Goal: Navigation & Orientation: Find specific page/section

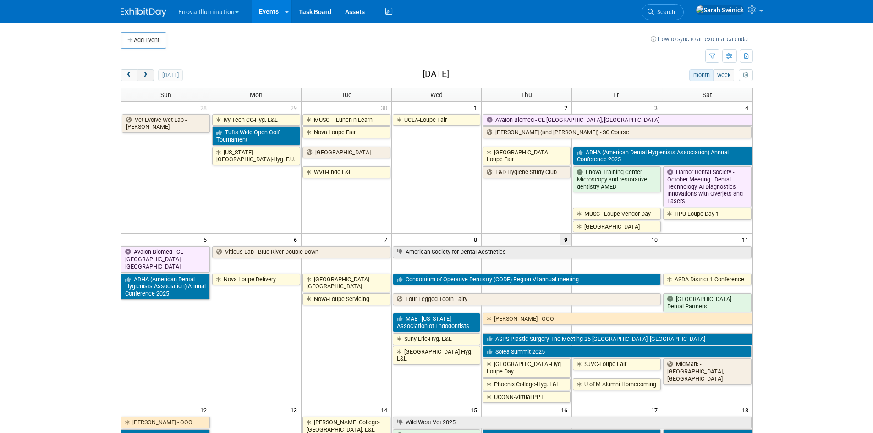
click at [139, 73] on button "next" at bounding box center [145, 75] width 17 height 12
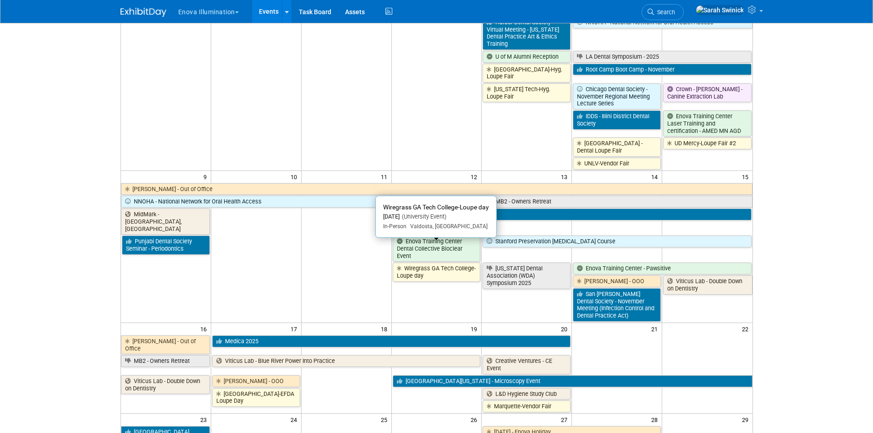
scroll to position [321, 0]
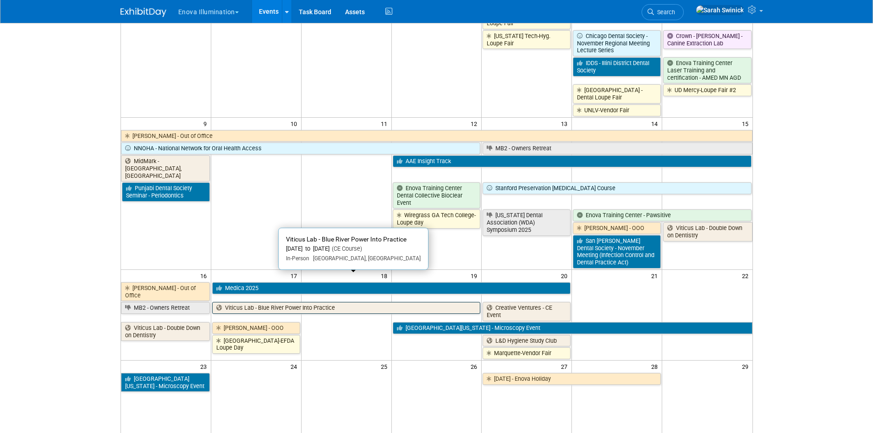
click at [248, 302] on link "Viticus Lab - Blue River Power Into Practice" at bounding box center [346, 308] width 269 height 12
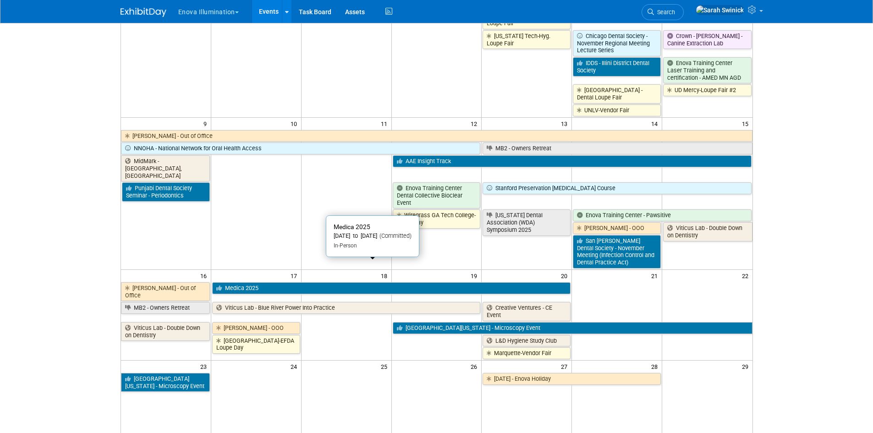
click at [260, 282] on link "Medica 2025" at bounding box center [391, 288] width 358 height 12
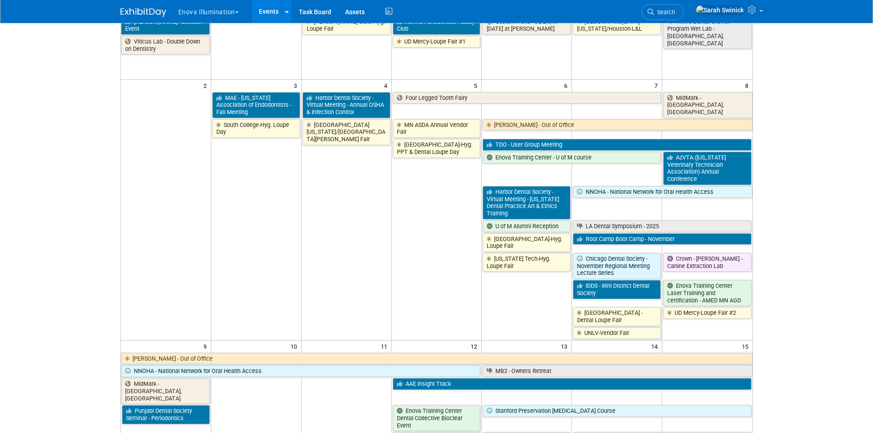
scroll to position [0, 0]
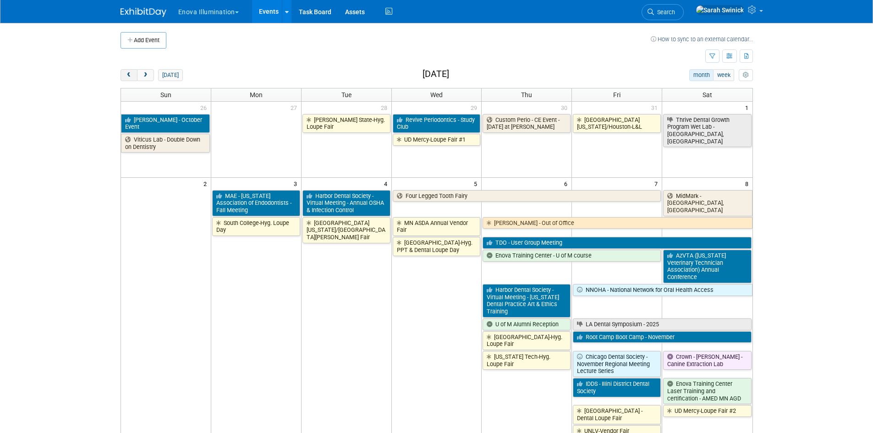
click at [129, 69] on div "Add Event How to sync to an external calendar... New Event Duplicate Event Warn…" at bounding box center [437, 437] width 646 height 829
click at [129, 73] on span "prev" at bounding box center [129, 75] width 7 height 6
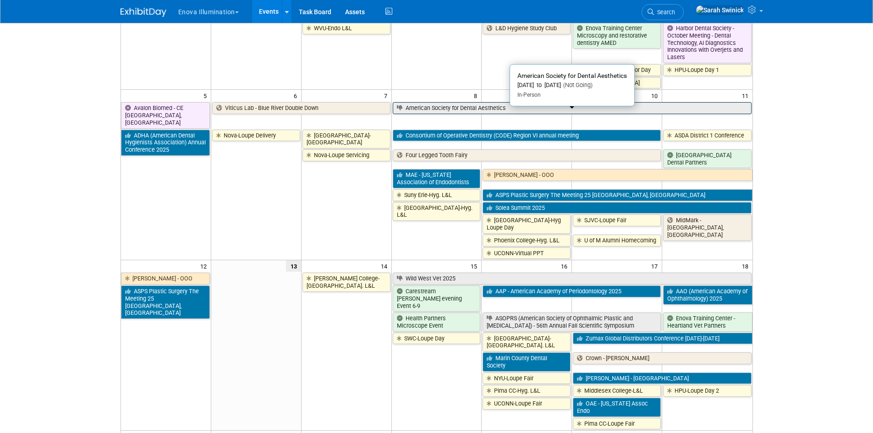
scroll to position [229, 0]
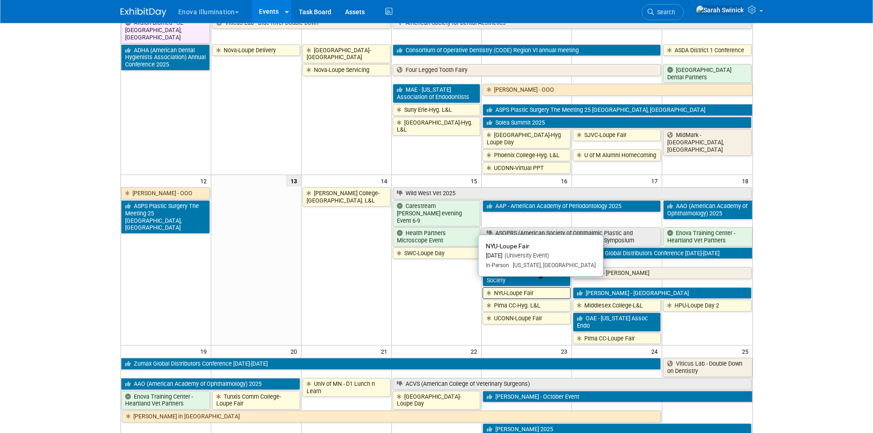
click at [534, 287] on link "NYU-Loupe Fair" at bounding box center [527, 293] width 88 height 12
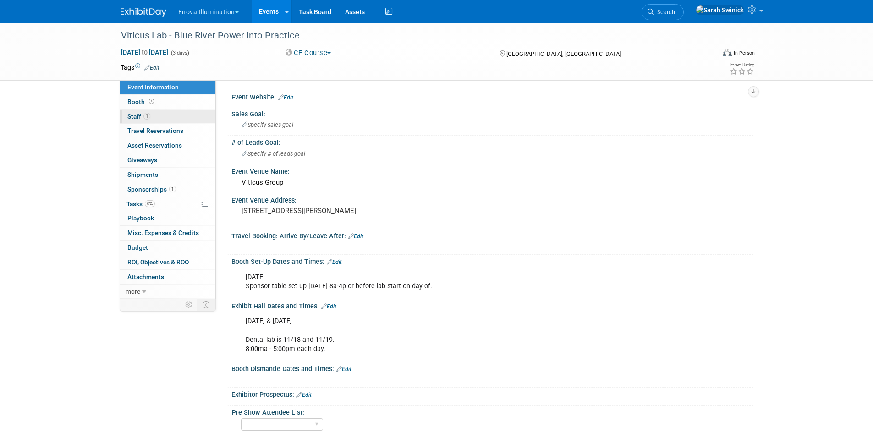
click at [159, 116] on link "1 Staff 1" at bounding box center [167, 117] width 95 height 14
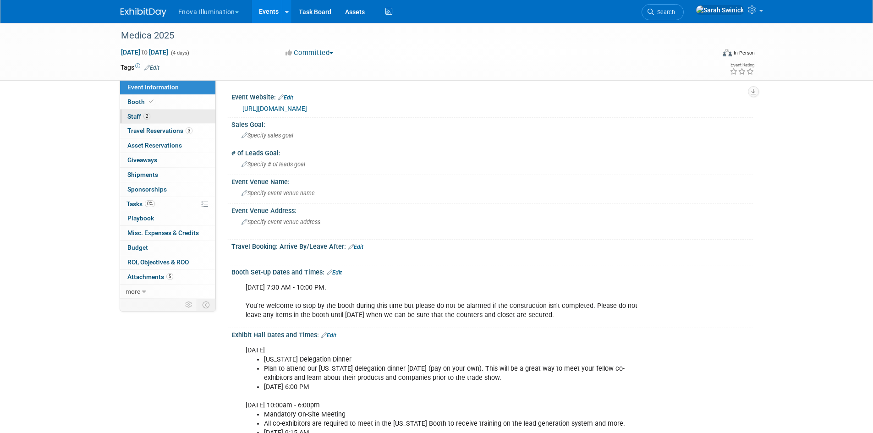
click at [168, 121] on link "2 Staff 2" at bounding box center [167, 117] width 95 height 14
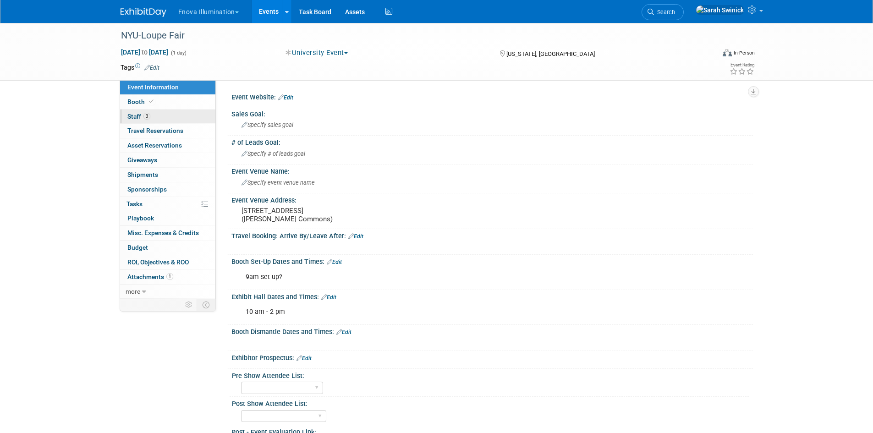
click at [156, 122] on link "3 Staff 3" at bounding box center [167, 117] width 95 height 14
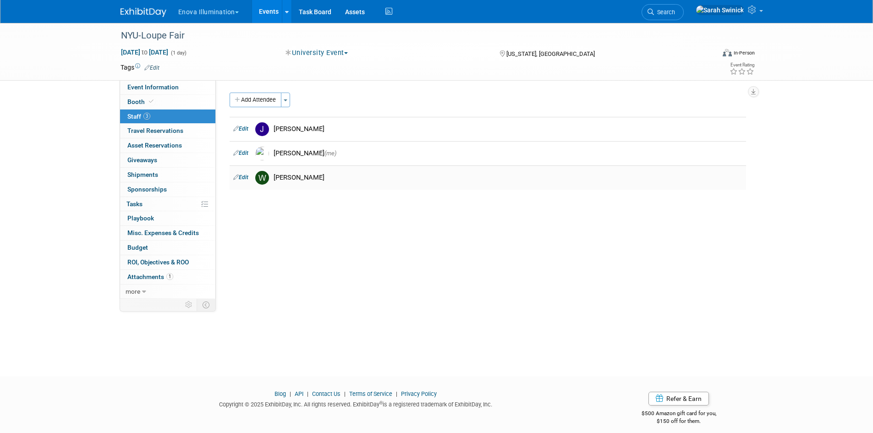
click at [250, 175] on td "Edit" at bounding box center [241, 177] width 22 height 24
click at [246, 177] on link "Edit" at bounding box center [240, 177] width 15 height 6
select select "3eb7092d-c150-499e-a899-c5b8fbcd7a0a"
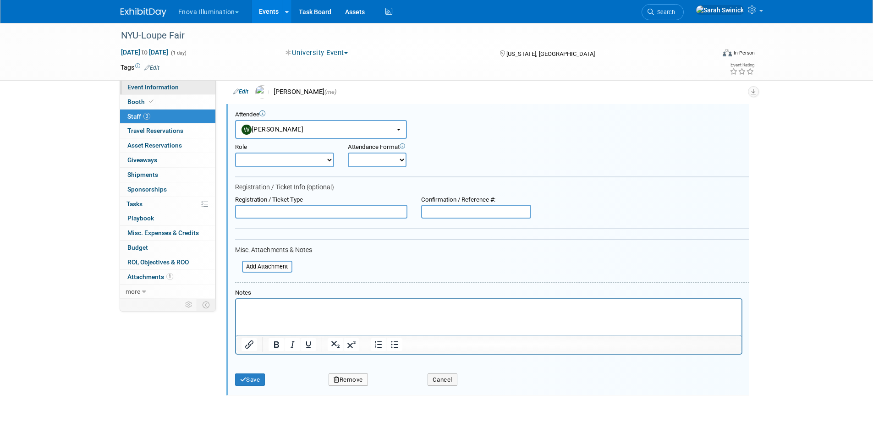
click at [177, 89] on span "Event Information" at bounding box center [152, 86] width 51 height 7
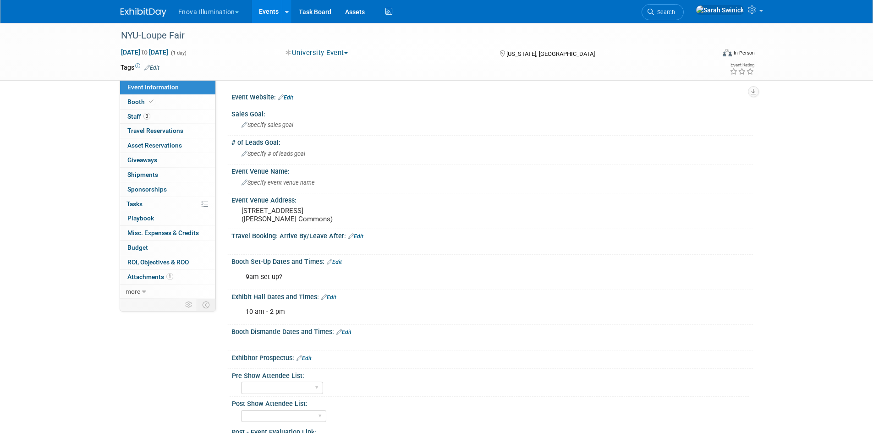
drag, startPoint x: 339, startPoint y: 263, endPoint x: 333, endPoint y: 266, distance: 6.8
click at [338, 263] on link "Edit" at bounding box center [334, 262] width 15 height 6
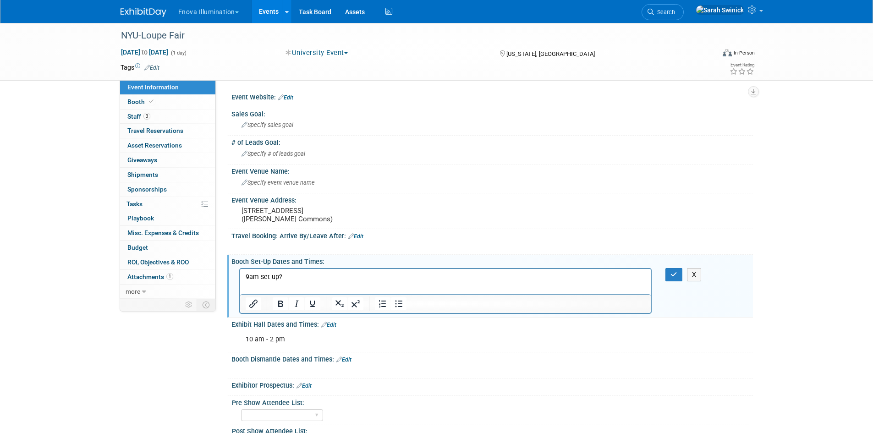
drag, startPoint x: 572, startPoint y: 535, endPoint x: 302, endPoint y: 272, distance: 377.2
click at [302, 271] on html "9am set up?" at bounding box center [445, 275] width 411 height 13
click at [297, 275] on p "9am set up?" at bounding box center [445, 276] width 401 height 9
click at [667, 276] on button "button" at bounding box center [673, 274] width 17 height 13
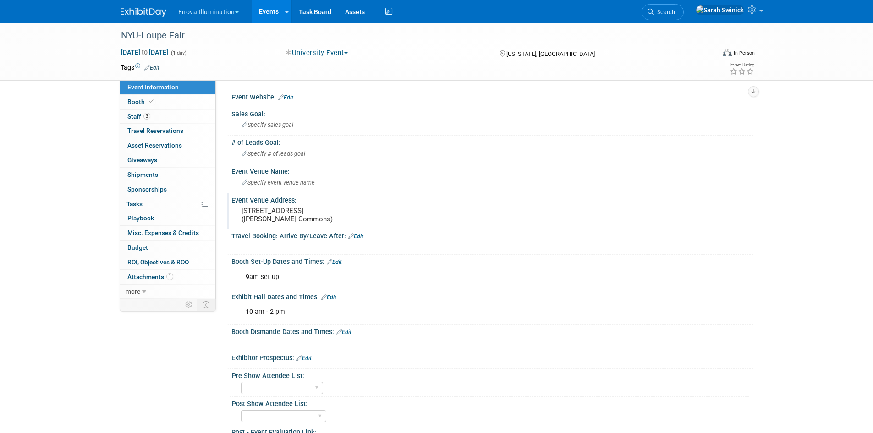
click at [349, 212] on pre "345 East 24th Street (Michael C. Alfano Commons)" at bounding box center [340, 215] width 197 height 16
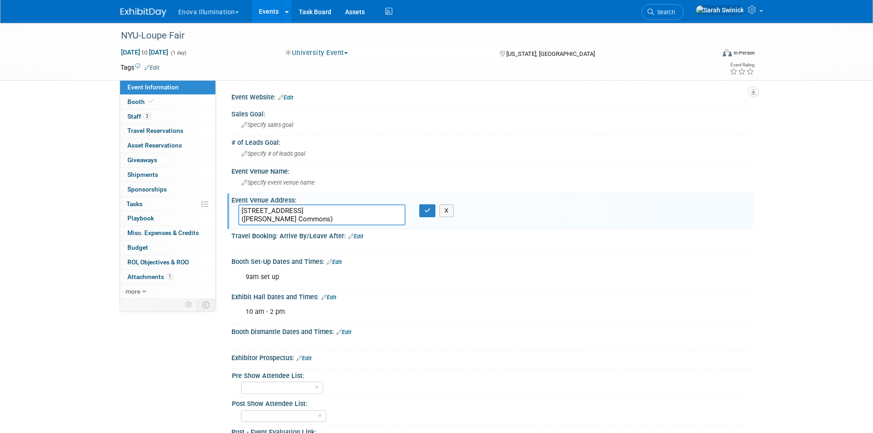
click at [353, 217] on textarea "345 East 24th Street (Michael C. Alfano Commons)" at bounding box center [321, 214] width 167 height 21
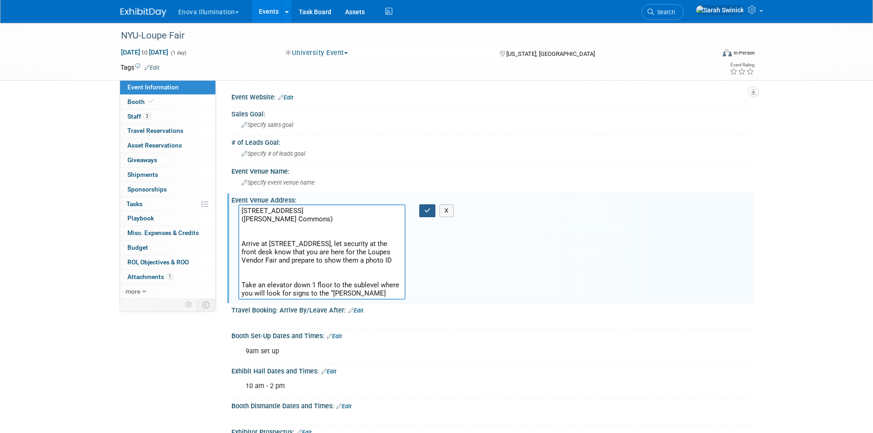
type textarea "345 East 24th Street (Michael C. Alfano Commons) Arrive at 345 East 24th St., l…"
click at [428, 207] on button "button" at bounding box center [427, 210] width 16 height 13
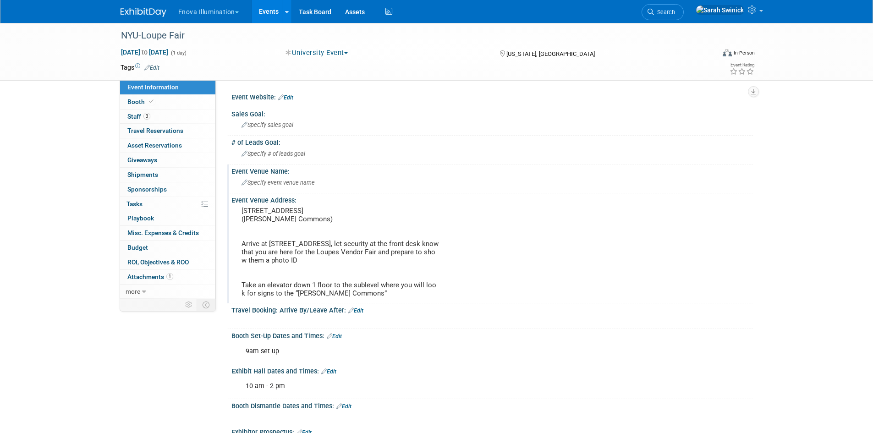
click at [259, 181] on span "Specify event venue name" at bounding box center [278, 182] width 73 height 7
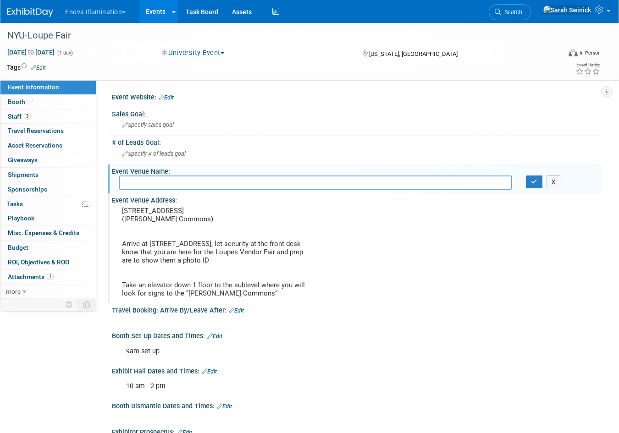
click at [260, 184] on input "text" at bounding box center [315, 183] width 393 height 14
paste input "College of Dentistry"
type input "NYU College of Dentistry"
click at [529, 187] on button "button" at bounding box center [534, 182] width 16 height 13
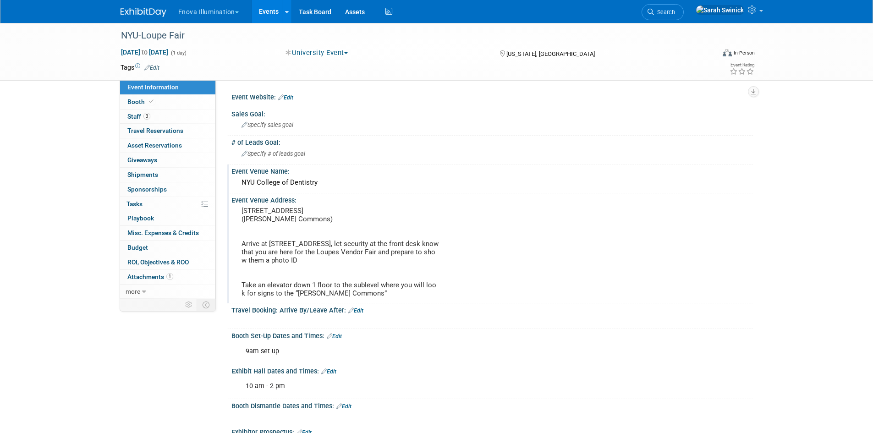
click at [142, 14] on img at bounding box center [144, 12] width 46 height 9
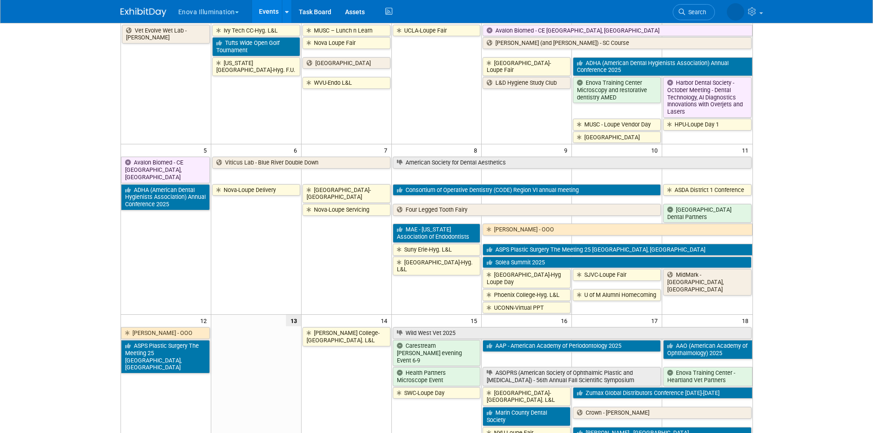
scroll to position [183, 0]
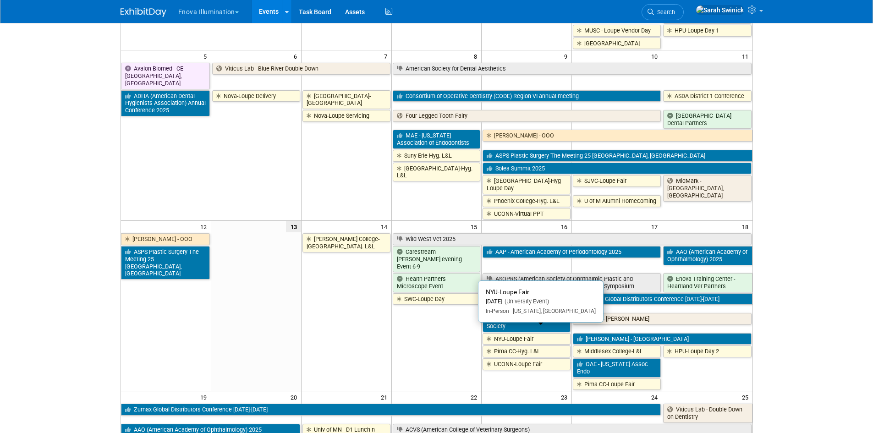
click at [499, 333] on link "NYU-Loupe Fair" at bounding box center [527, 339] width 88 height 12
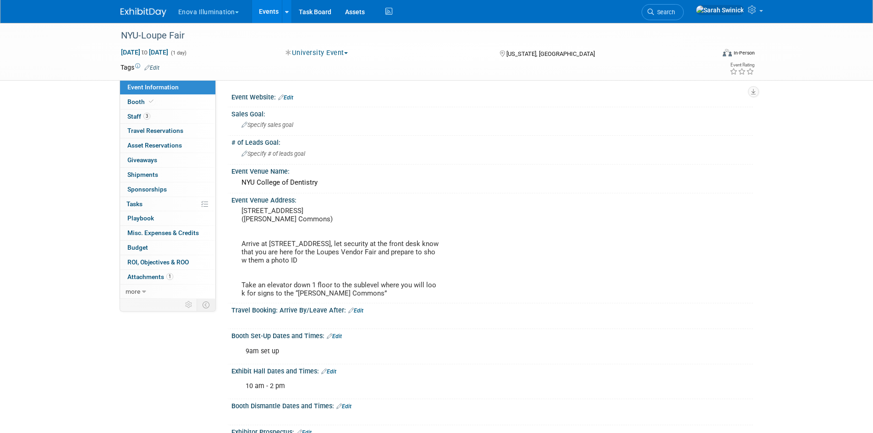
click at [141, 10] on img at bounding box center [144, 12] width 46 height 9
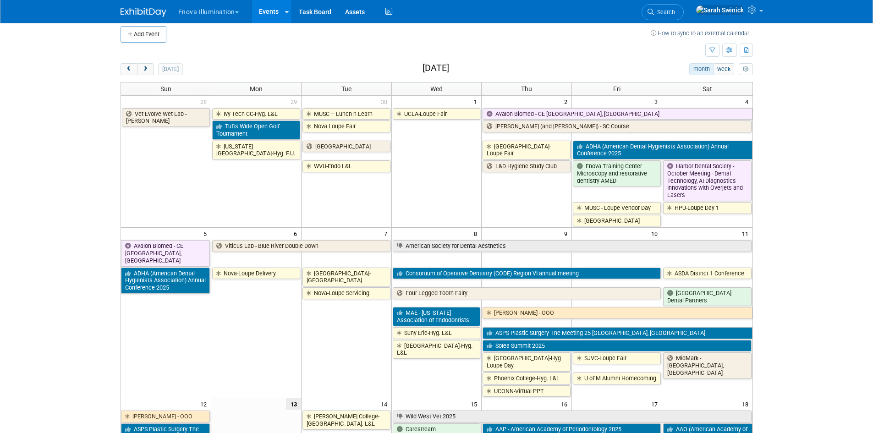
scroll to position [7, 0]
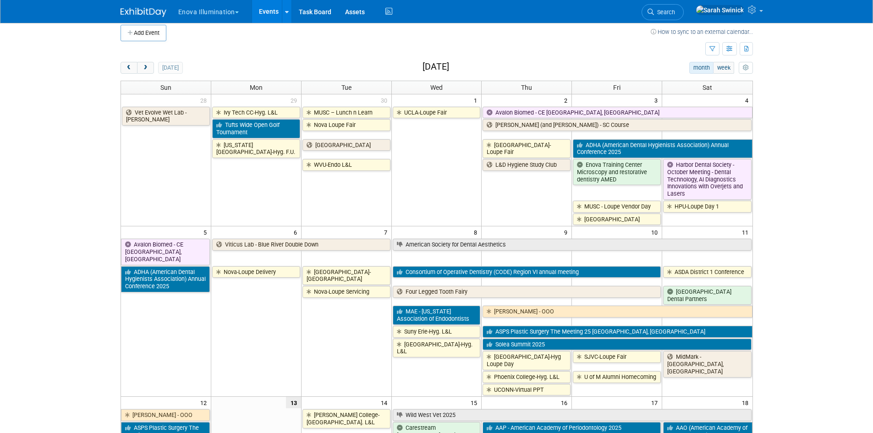
click at [675, 11] on span "Search" at bounding box center [664, 12] width 21 height 7
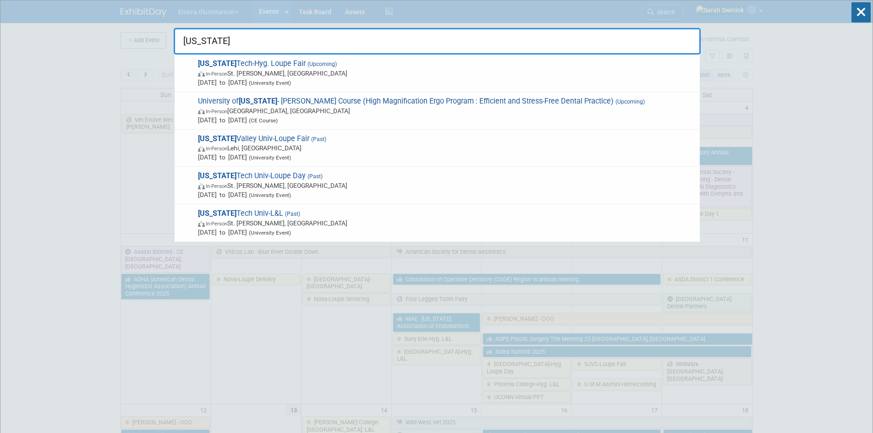
type input "utah"
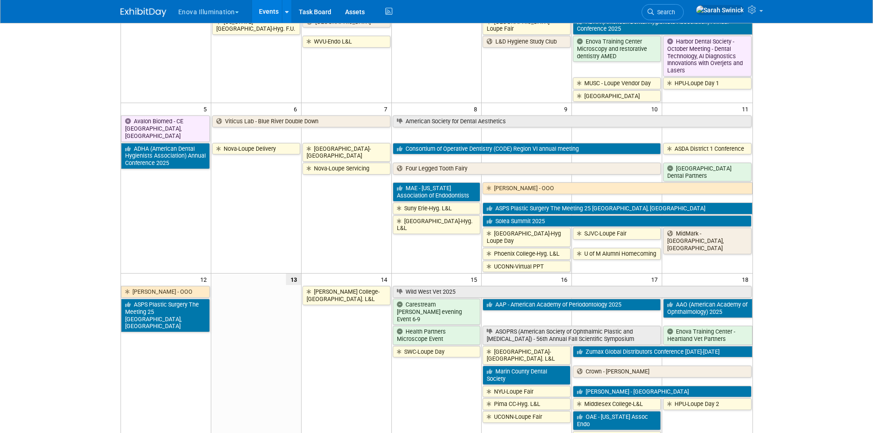
scroll to position [229, 0]
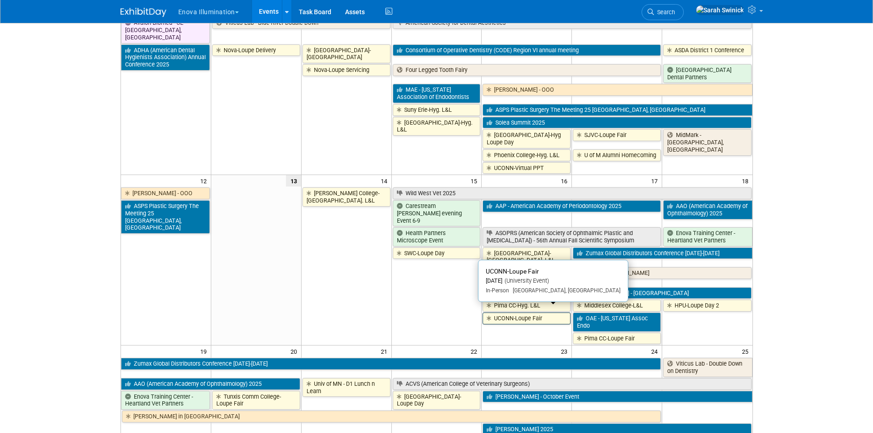
click at [519, 313] on link "UCONN-Loupe Fair" at bounding box center [527, 319] width 88 height 12
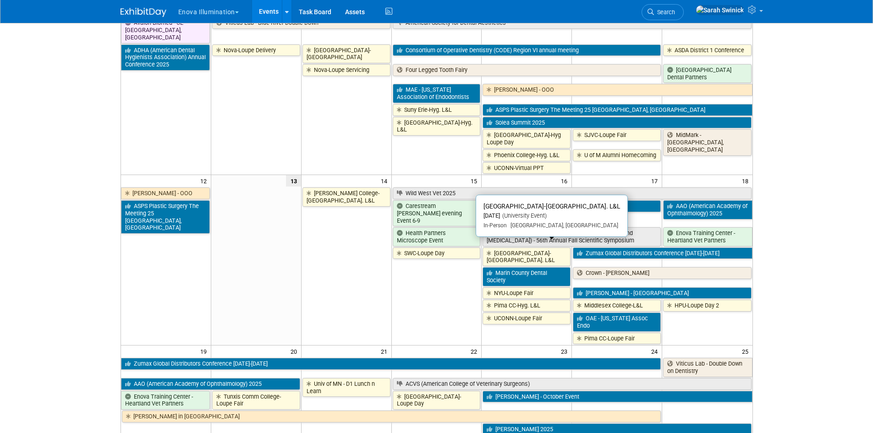
click at [546, 251] on link "[GEOGRAPHIC_DATA]-[GEOGRAPHIC_DATA]. L&L" at bounding box center [527, 256] width 88 height 19
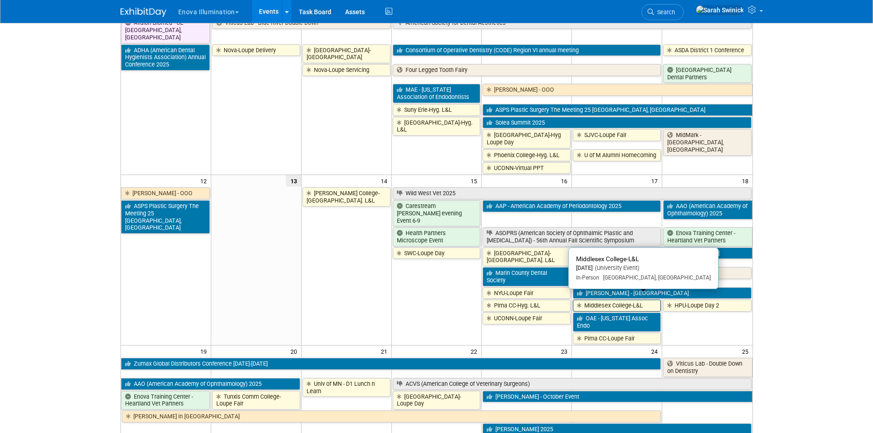
click at [640, 300] on link "Middlesex College-L&L" at bounding box center [617, 306] width 88 height 12
click at [618, 300] on link "Middlesex College-L&L" at bounding box center [617, 306] width 88 height 12
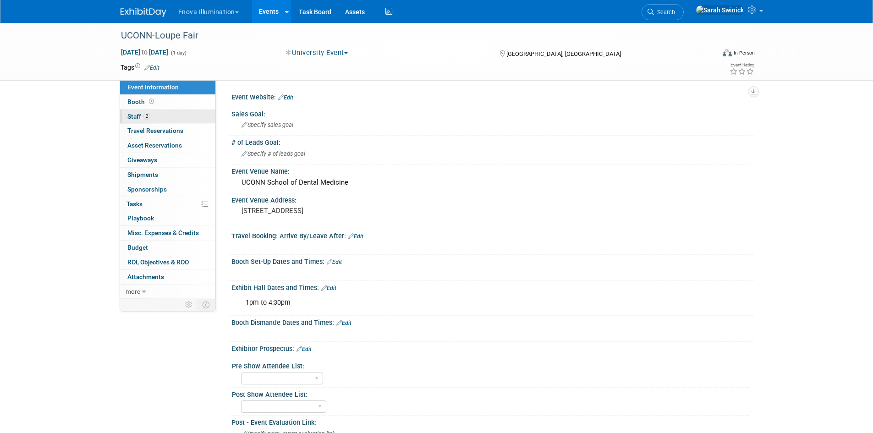
click at [154, 119] on link "2 Staff 2" at bounding box center [167, 117] width 95 height 14
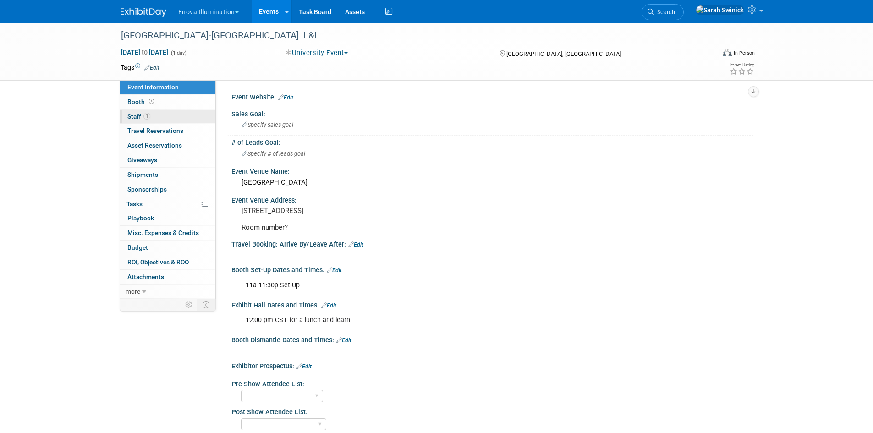
click at [157, 123] on link "1 Staff 1" at bounding box center [167, 117] width 95 height 14
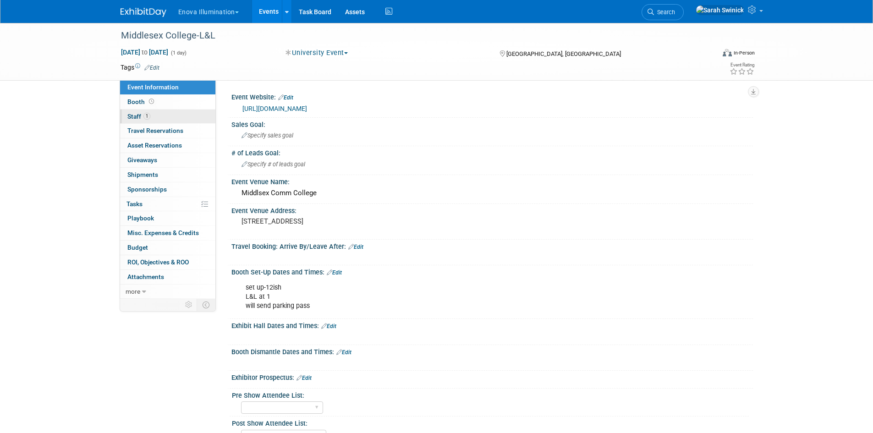
click at [147, 113] on span "1" at bounding box center [146, 116] width 7 height 7
drag, startPoint x: 186, startPoint y: 118, endPoint x: 186, endPoint y: 123, distance: 5.1
click at [186, 119] on link "1 Staff 1" at bounding box center [167, 117] width 95 height 14
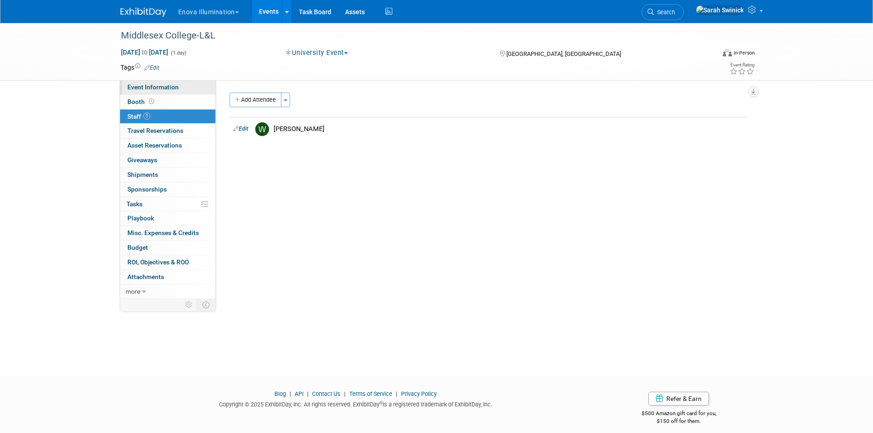
click at [196, 87] on link "Event Information" at bounding box center [167, 87] width 95 height 14
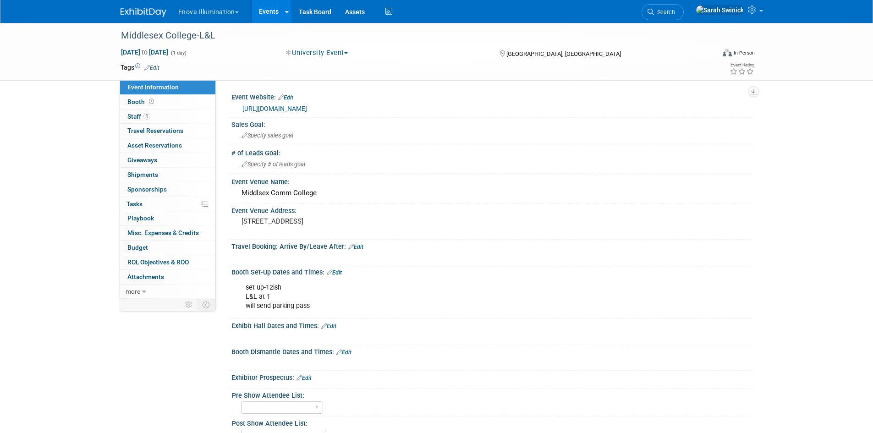
click at [148, 13] on img at bounding box center [144, 12] width 46 height 9
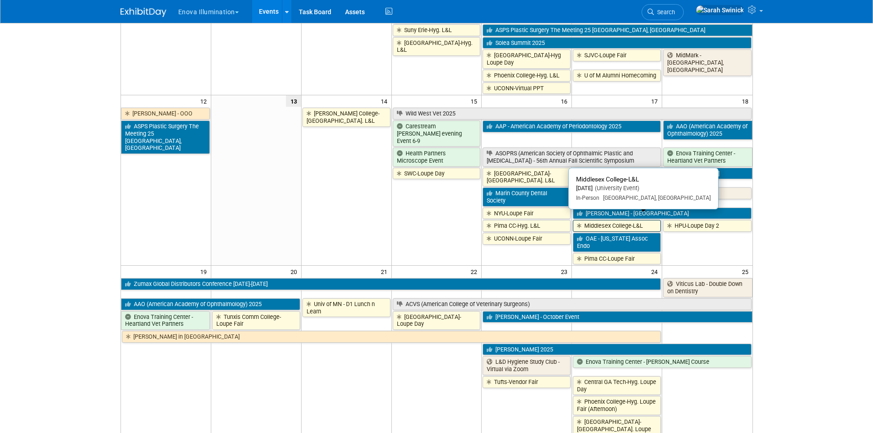
scroll to position [321, 0]
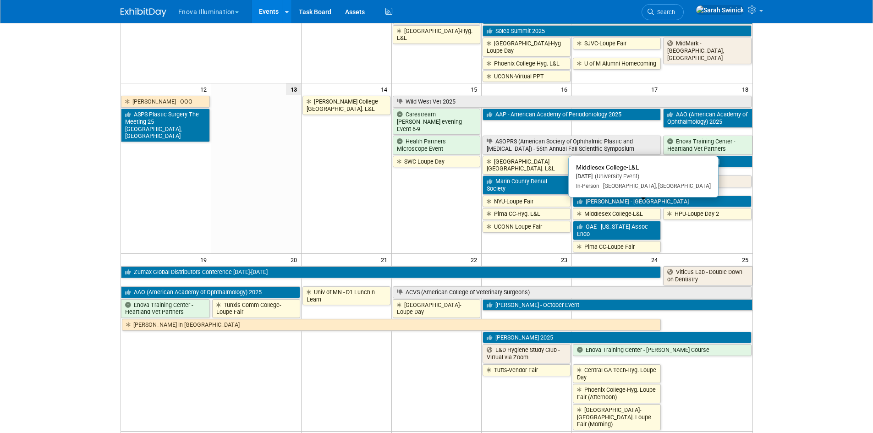
click at [624, 208] on link "Middlesex College-L&L" at bounding box center [617, 214] width 88 height 12
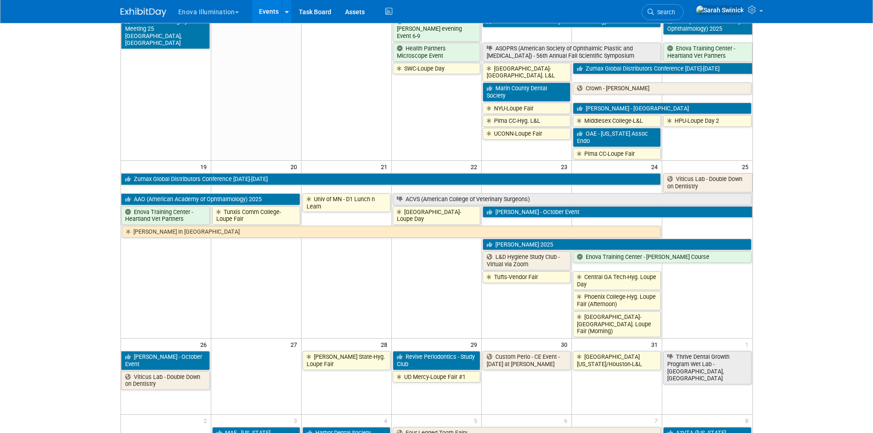
scroll to position [504, 0]
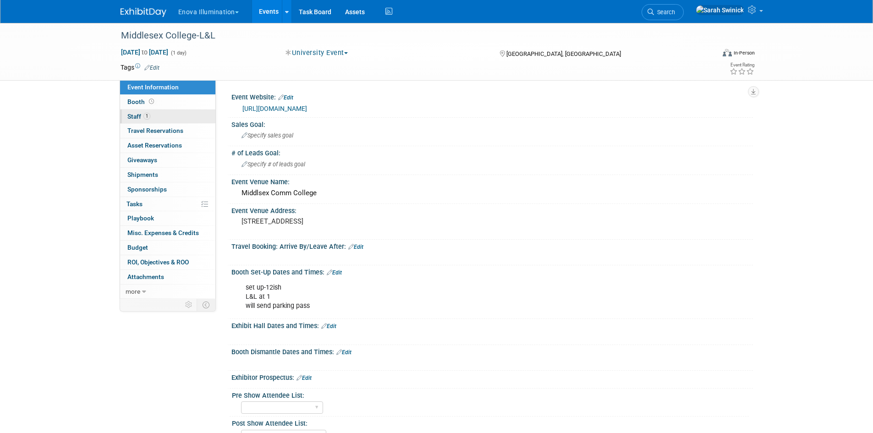
click at [187, 119] on link "1 Staff 1" at bounding box center [167, 117] width 95 height 14
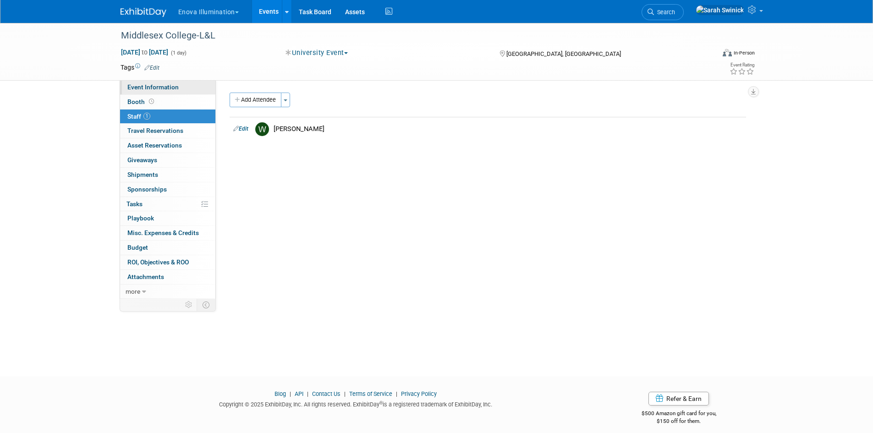
click at [170, 87] on span "Event Information" at bounding box center [152, 86] width 51 height 7
